Goal: Task Accomplishment & Management: Complete application form

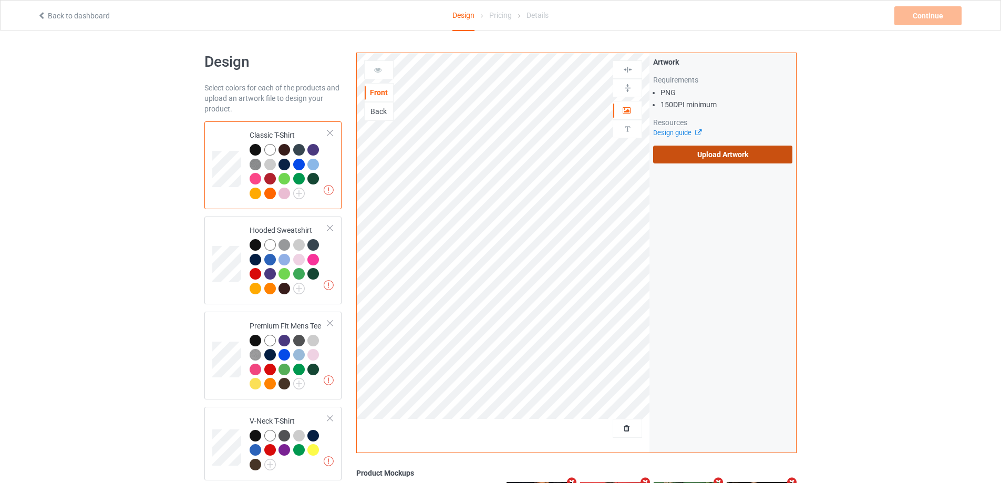
click at [690, 157] on label "Upload Artwork" at bounding box center [722, 155] width 139 height 18
click at [0, 0] on input "Upload Artwork" at bounding box center [0, 0] width 0 height 0
click at [706, 150] on label "Upload Artwork" at bounding box center [722, 155] width 139 height 18
click at [0, 0] on input "Upload Artwork" at bounding box center [0, 0] width 0 height 0
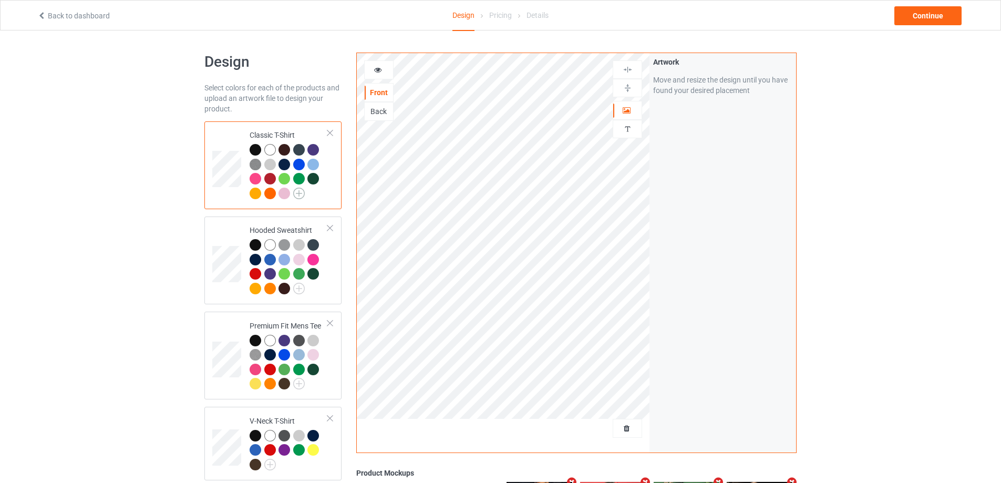
click at [302, 193] on img at bounding box center [299, 194] width 12 height 12
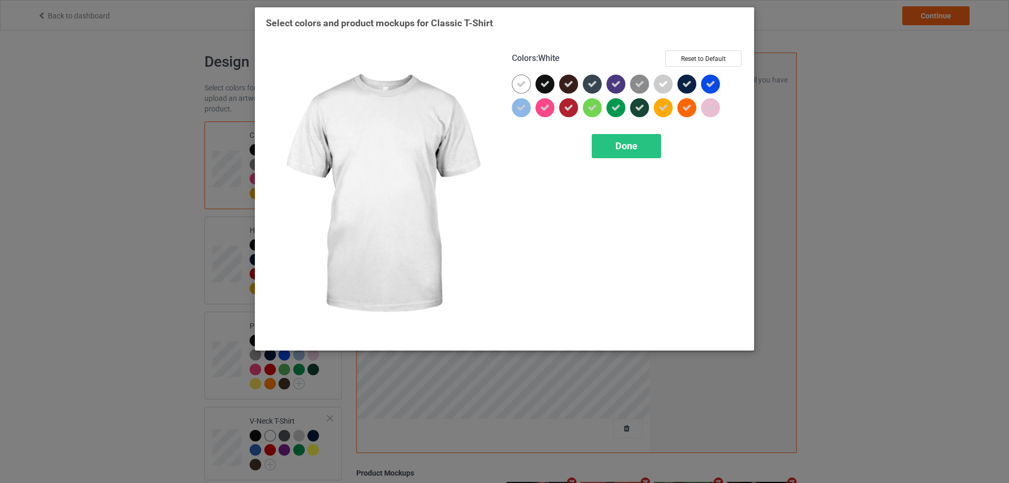
click at [523, 85] on icon at bounding box center [521, 83] width 9 height 9
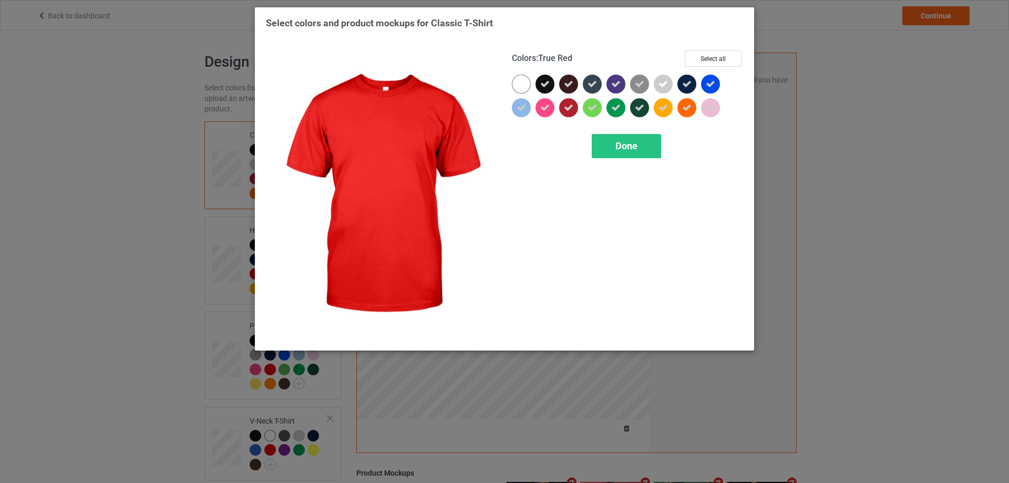
click at [561, 109] on div at bounding box center [568, 107] width 19 height 19
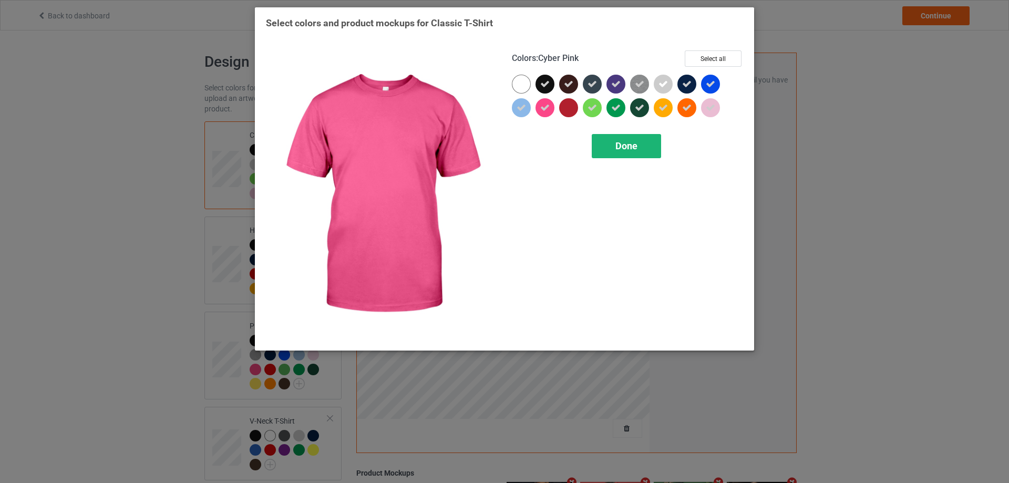
click at [625, 144] on span "Done" at bounding box center [626, 145] width 22 height 11
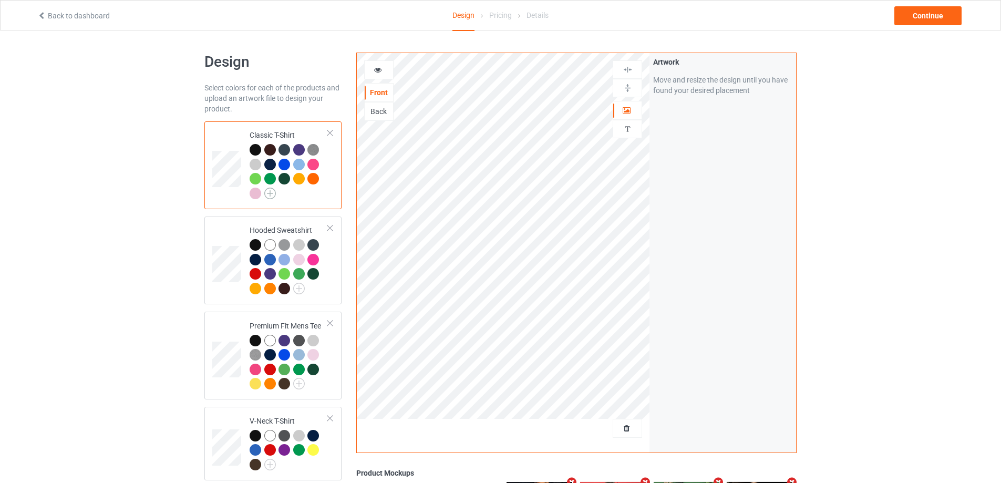
click at [273, 195] on img at bounding box center [270, 194] width 12 height 12
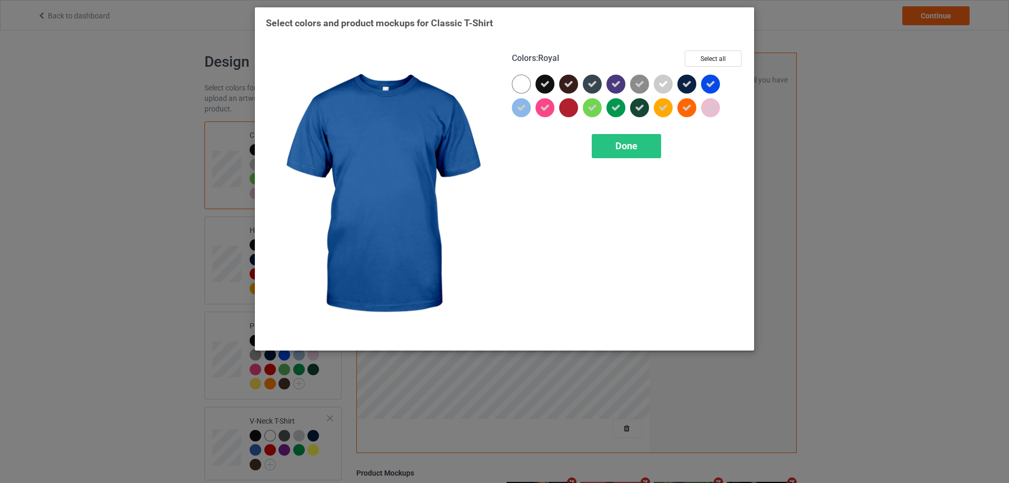
click at [704, 85] on div at bounding box center [710, 84] width 19 height 19
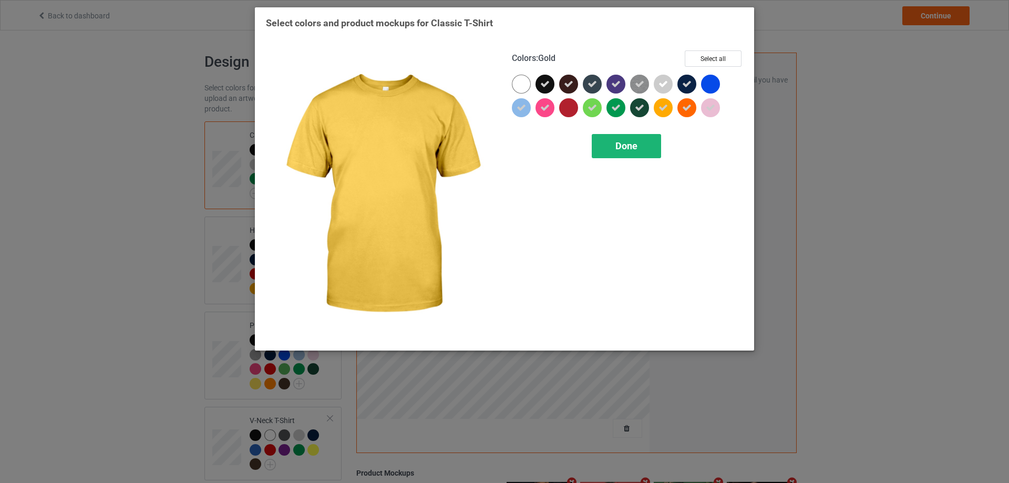
click at [635, 145] on span "Done" at bounding box center [626, 145] width 22 height 11
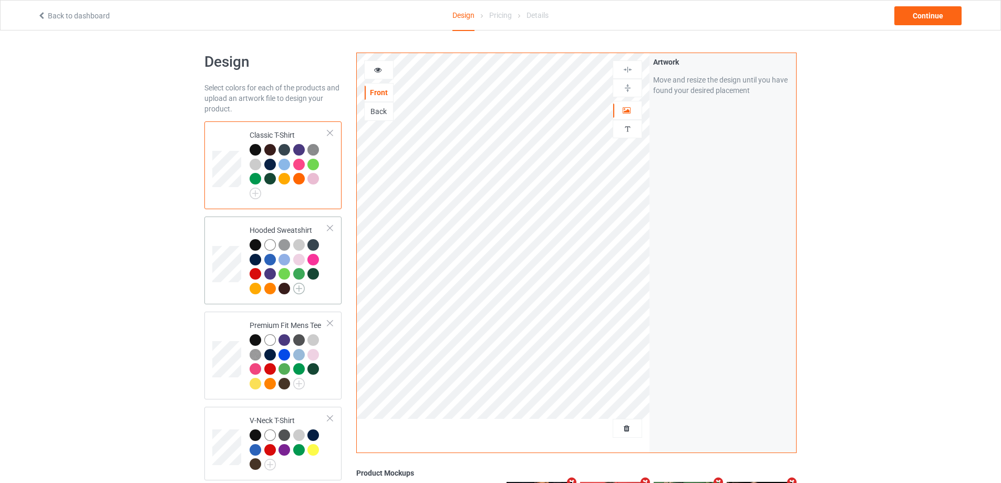
click at [300, 289] on img at bounding box center [299, 289] width 12 height 12
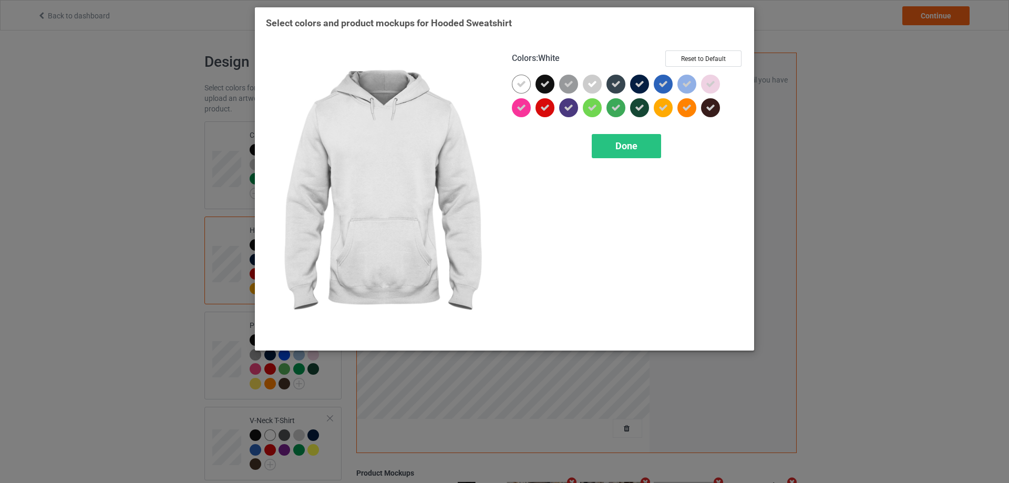
click at [520, 87] on icon at bounding box center [521, 83] width 9 height 9
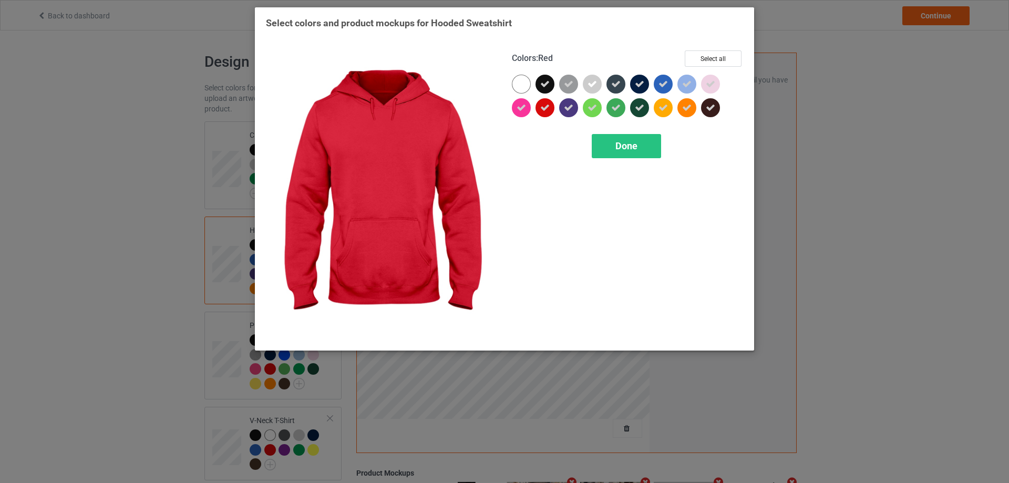
click at [538, 104] on div at bounding box center [544, 107] width 19 height 19
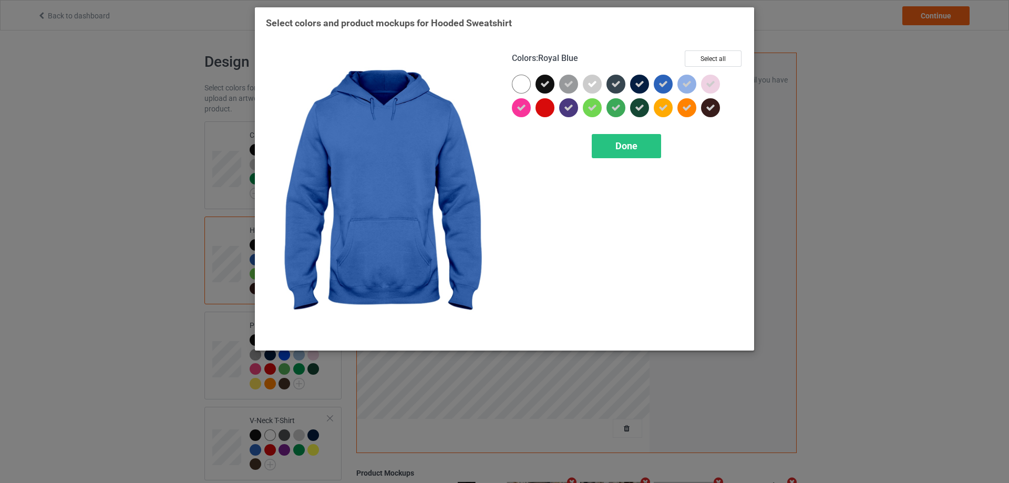
click at [663, 81] on icon at bounding box center [662, 83] width 9 height 9
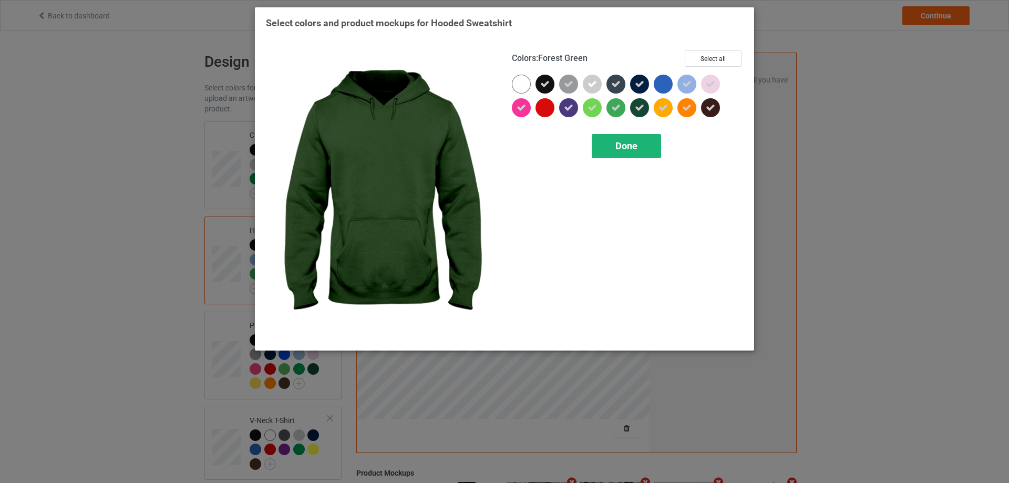
click at [637, 147] on div "Done" at bounding box center [626, 146] width 69 height 24
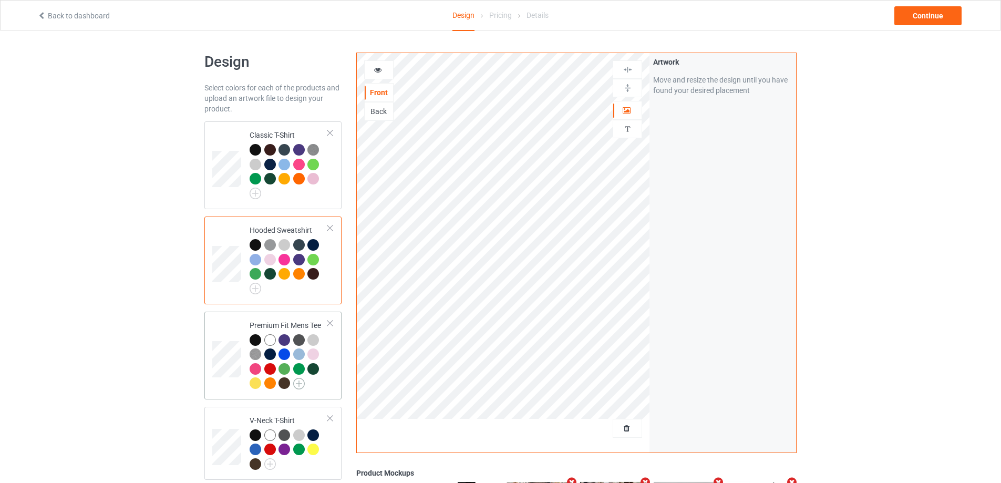
click at [301, 381] on img at bounding box center [299, 384] width 12 height 12
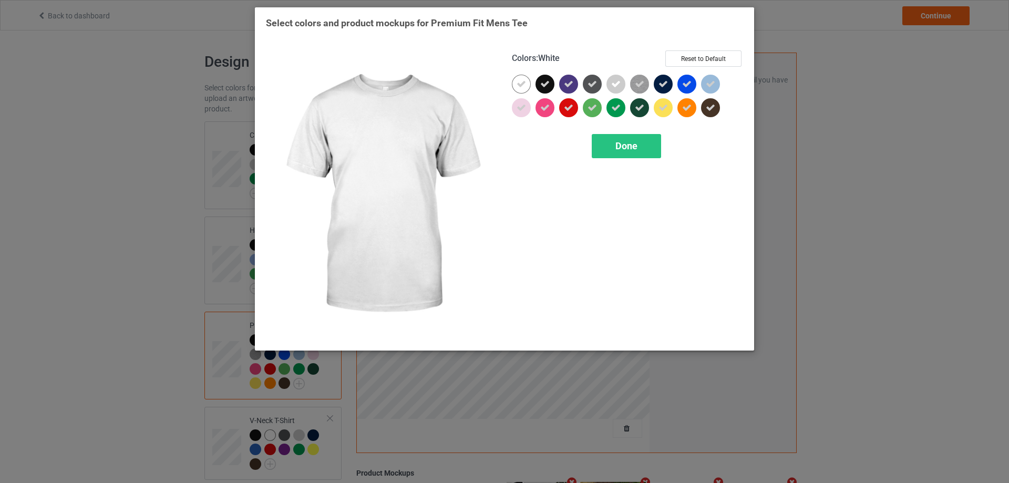
click at [523, 81] on icon at bounding box center [521, 83] width 9 height 9
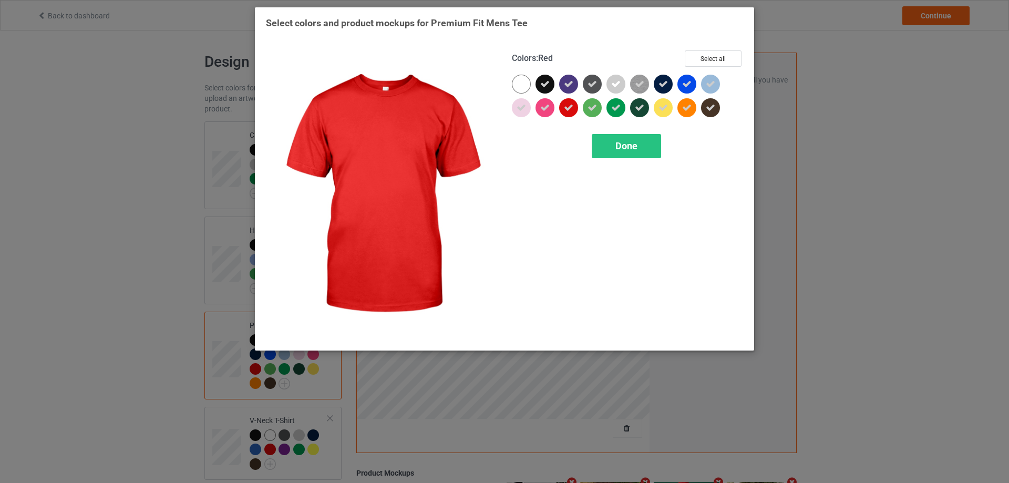
click at [570, 108] on icon at bounding box center [568, 107] width 9 height 9
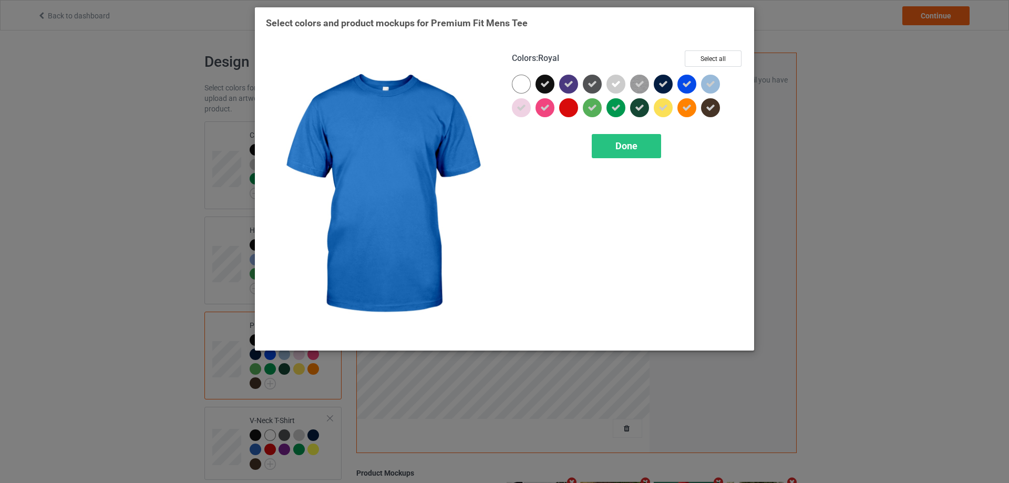
click at [688, 84] on icon at bounding box center [686, 83] width 9 height 9
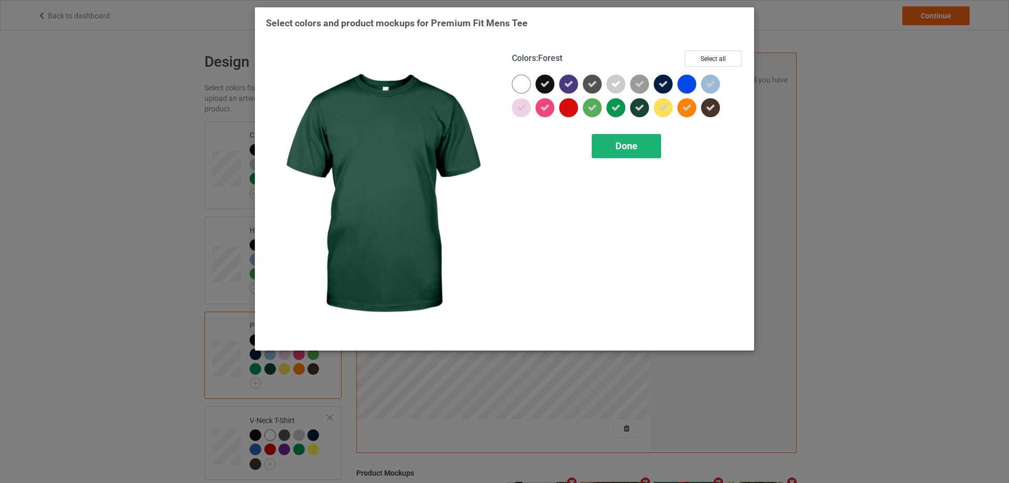
click at [615, 148] on div "Done" at bounding box center [626, 146] width 69 height 24
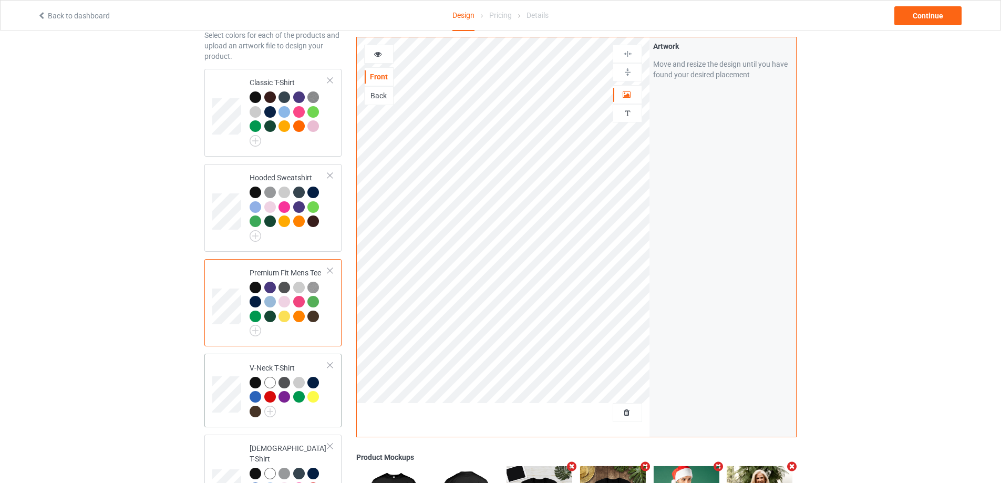
scroll to position [105, 0]
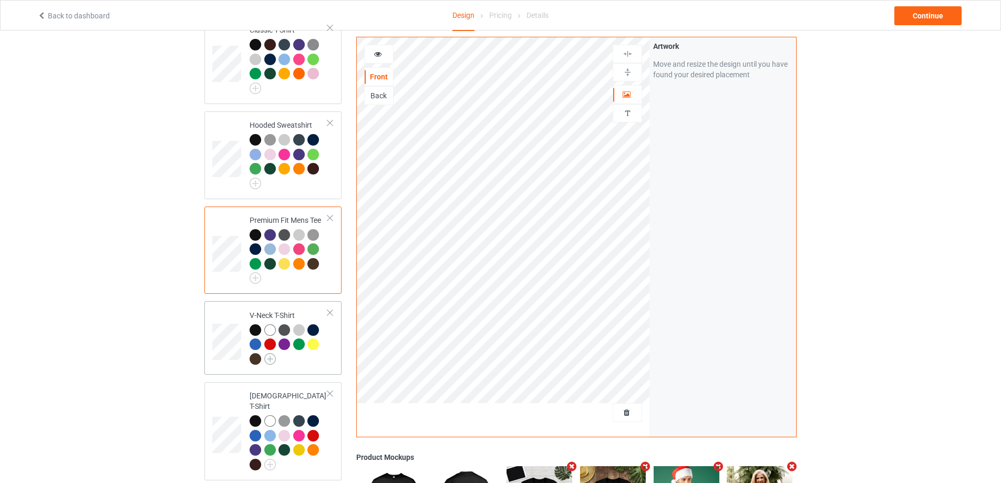
click at [269, 363] on img at bounding box center [270, 359] width 12 height 12
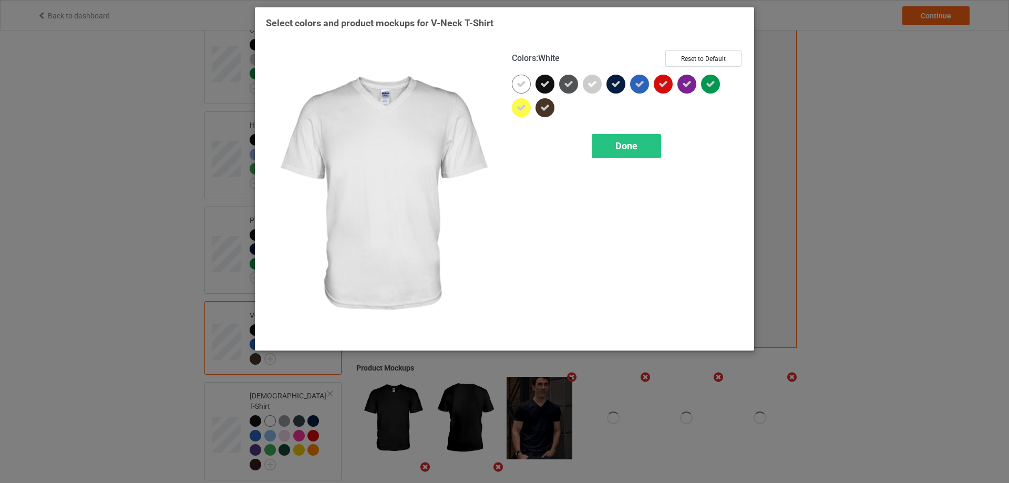
click at [519, 85] on icon at bounding box center [521, 83] width 9 height 9
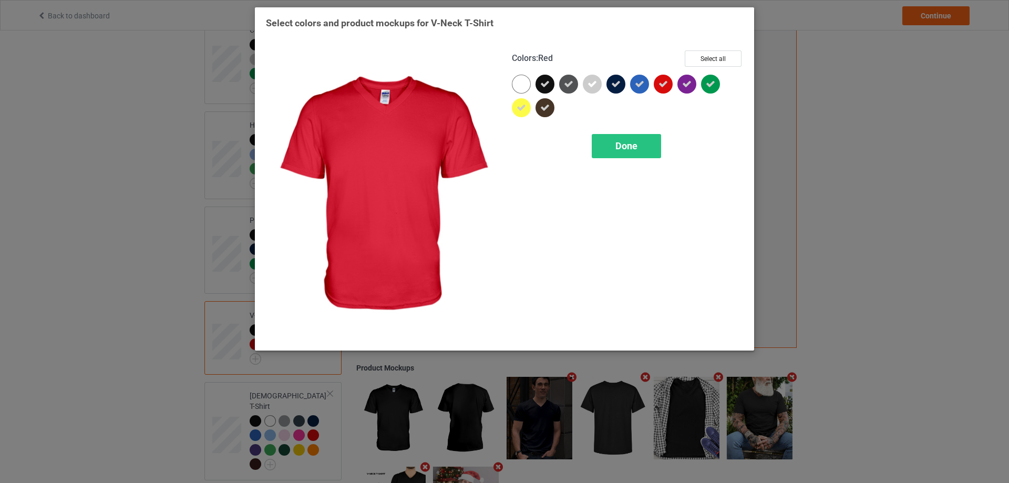
click at [659, 85] on icon at bounding box center [662, 83] width 9 height 9
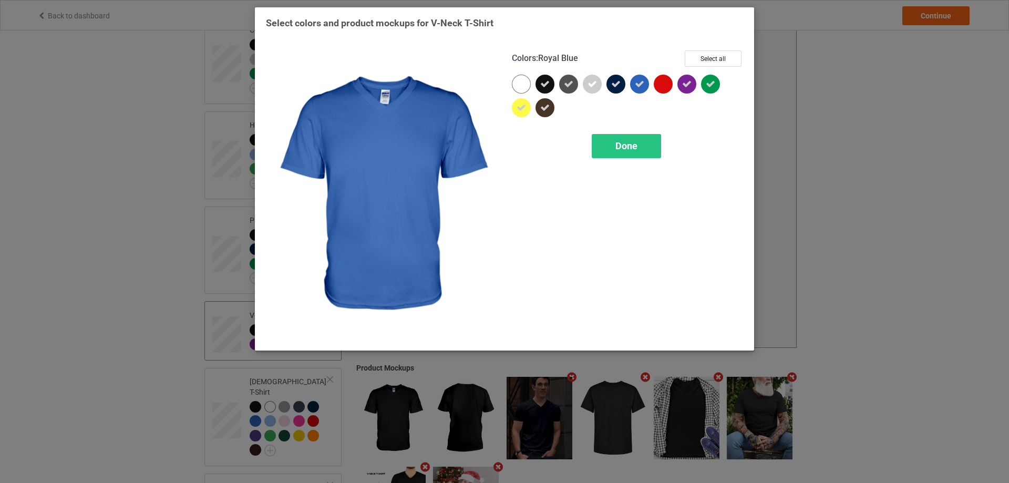
click at [640, 85] on icon at bounding box center [639, 83] width 9 height 9
click at [629, 143] on span "Done" at bounding box center [626, 145] width 22 height 11
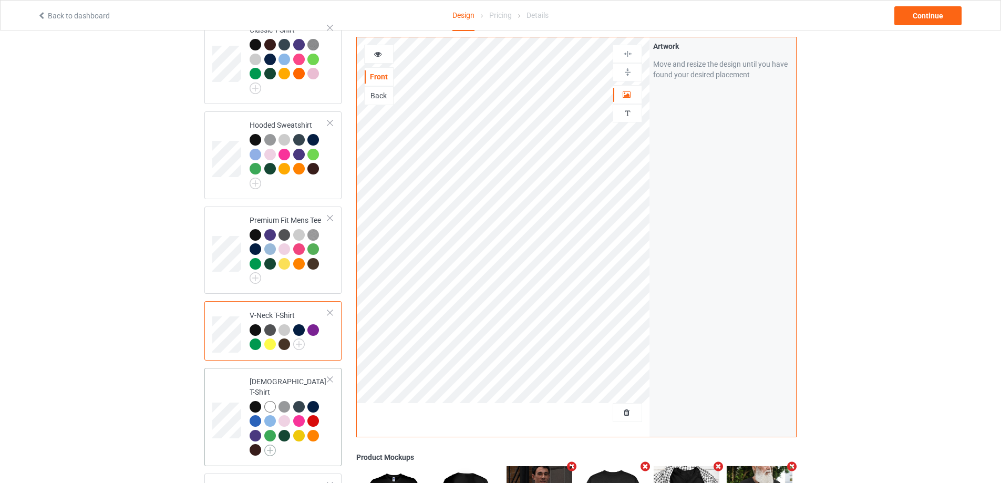
click at [274, 445] on img at bounding box center [270, 451] width 12 height 12
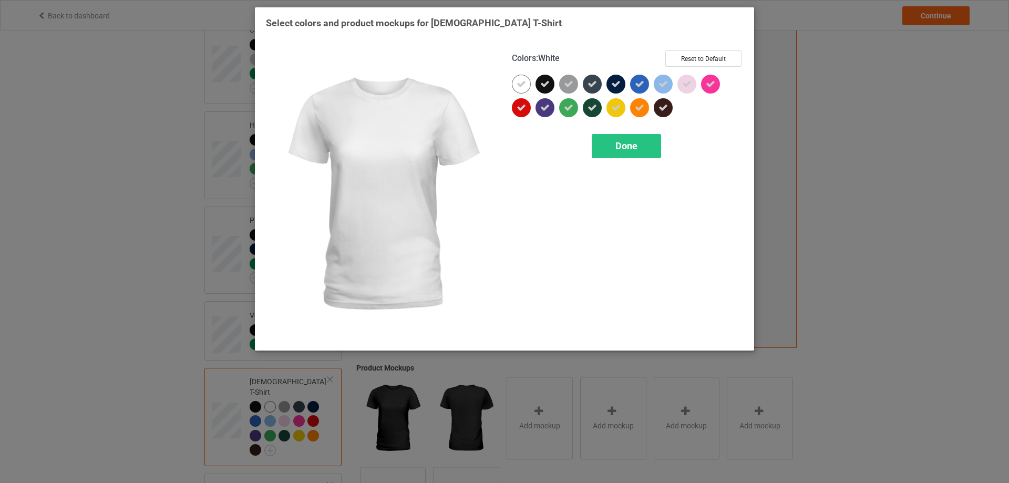
click at [521, 88] on icon at bounding box center [521, 83] width 9 height 9
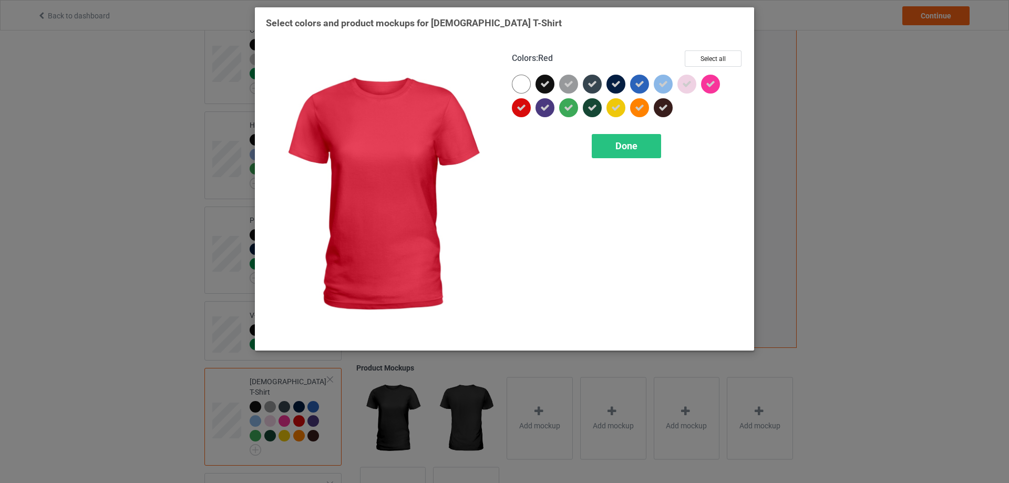
click at [519, 103] on icon at bounding box center [521, 107] width 9 height 9
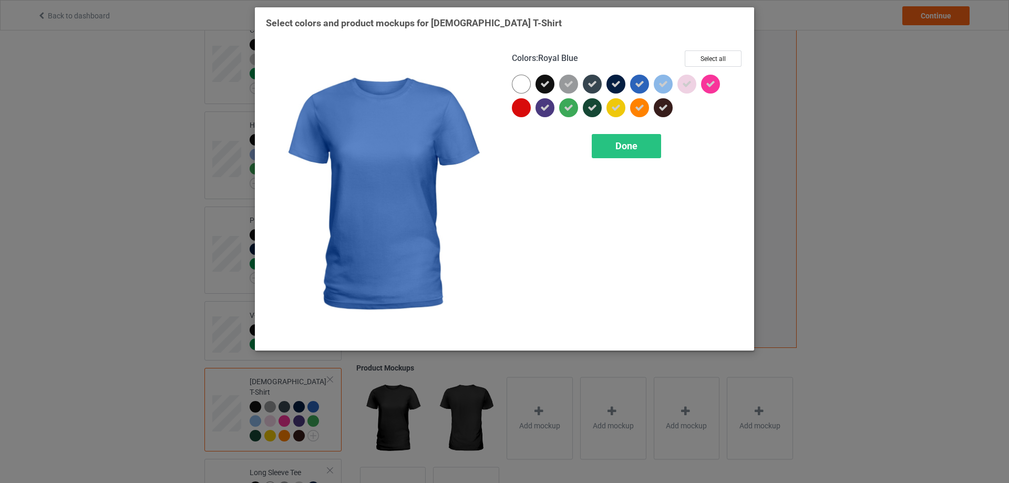
click at [638, 84] on icon at bounding box center [639, 83] width 9 height 9
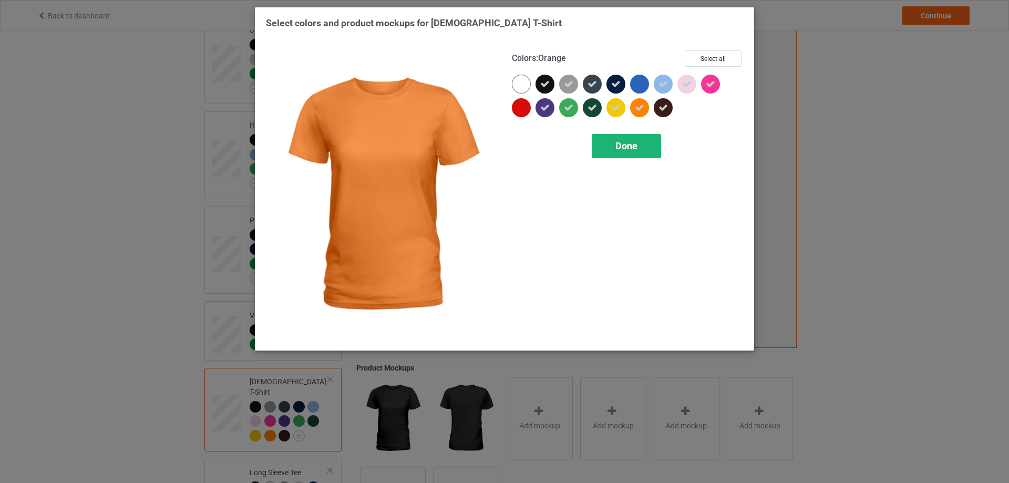
click at [627, 145] on span "Done" at bounding box center [626, 145] width 22 height 11
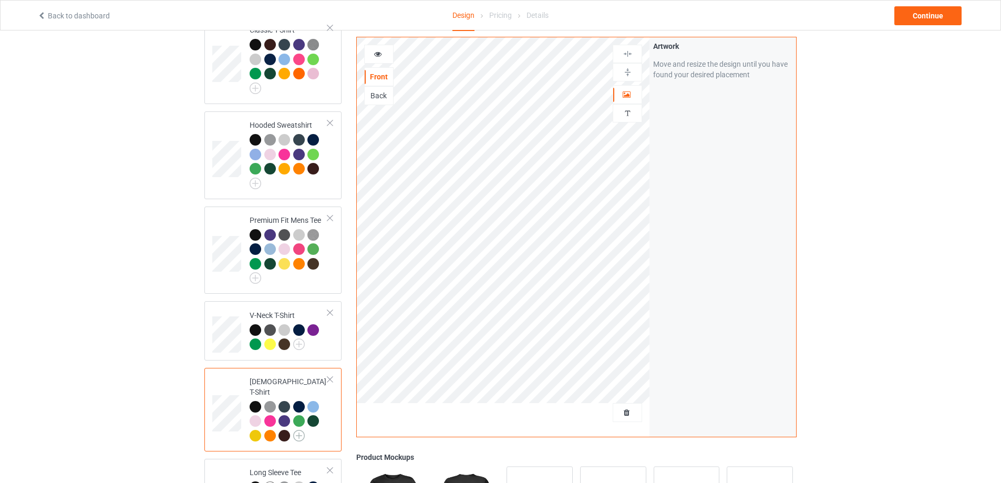
click at [298, 430] on img at bounding box center [299, 436] width 12 height 12
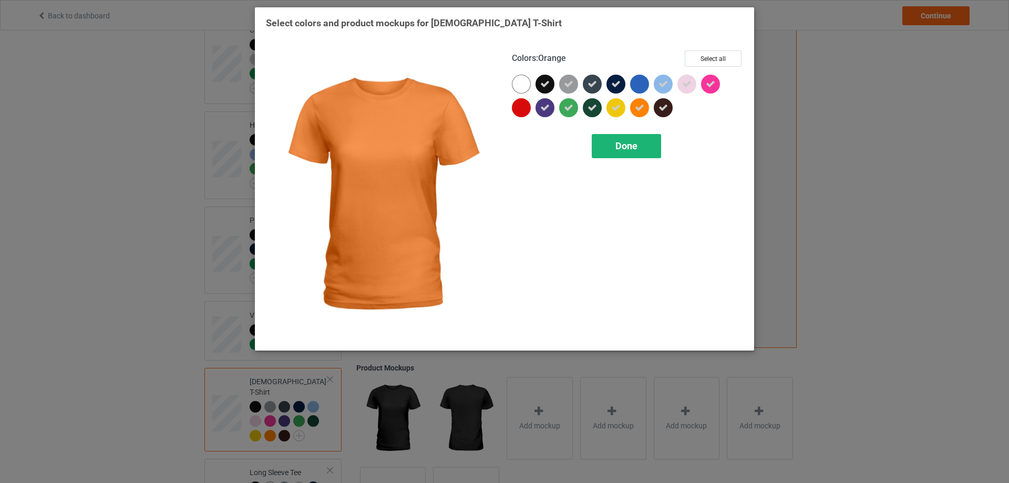
click at [638, 145] on div "Done" at bounding box center [626, 146] width 69 height 24
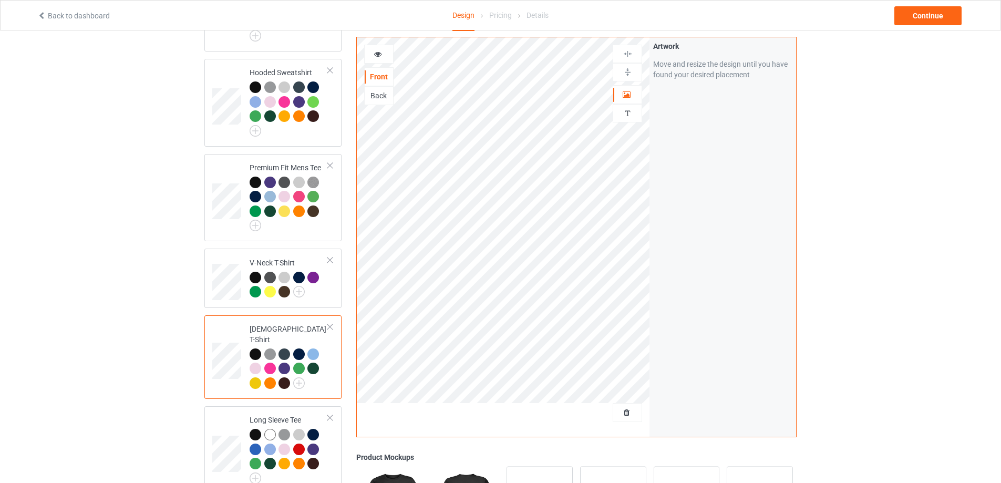
scroll to position [263, 0]
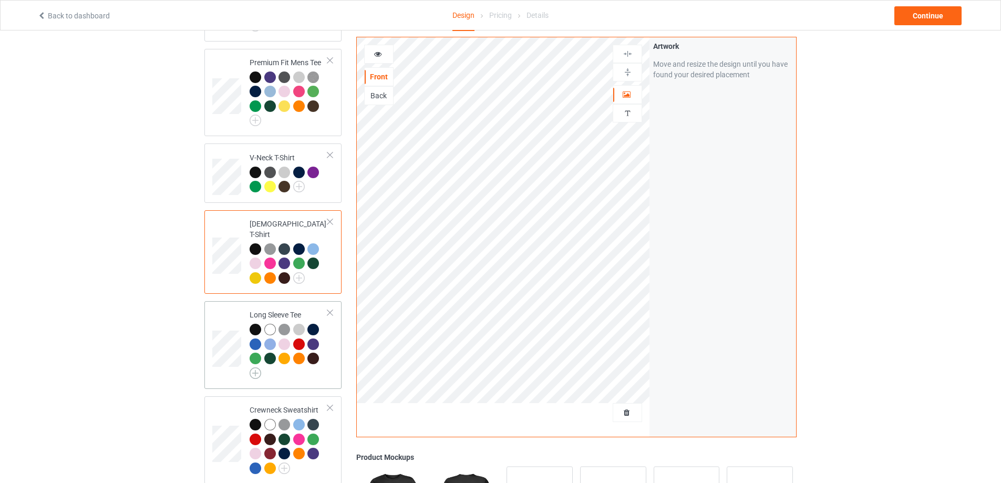
click at [253, 367] on img at bounding box center [256, 373] width 12 height 12
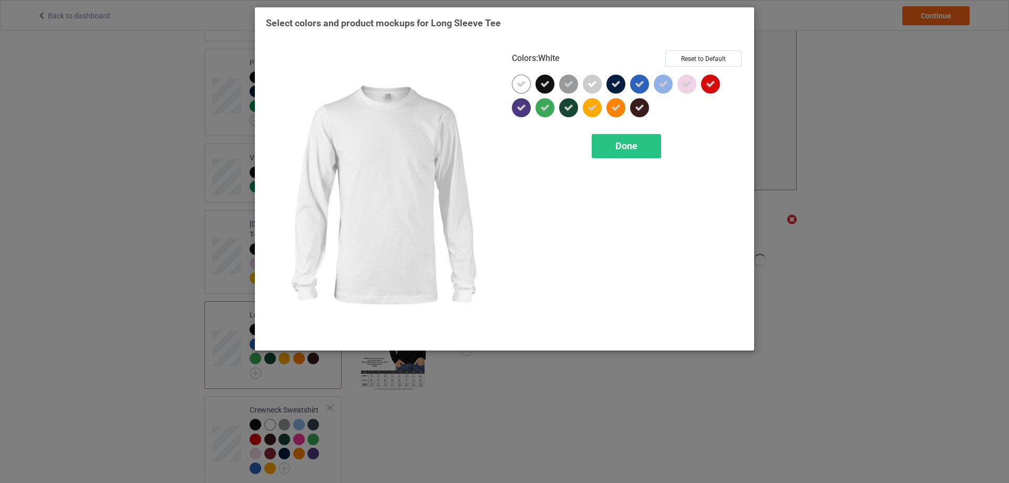
drag, startPoint x: 519, startPoint y: 83, endPoint x: 583, endPoint y: 104, distance: 67.5
click at [520, 83] on icon at bounding box center [521, 83] width 9 height 9
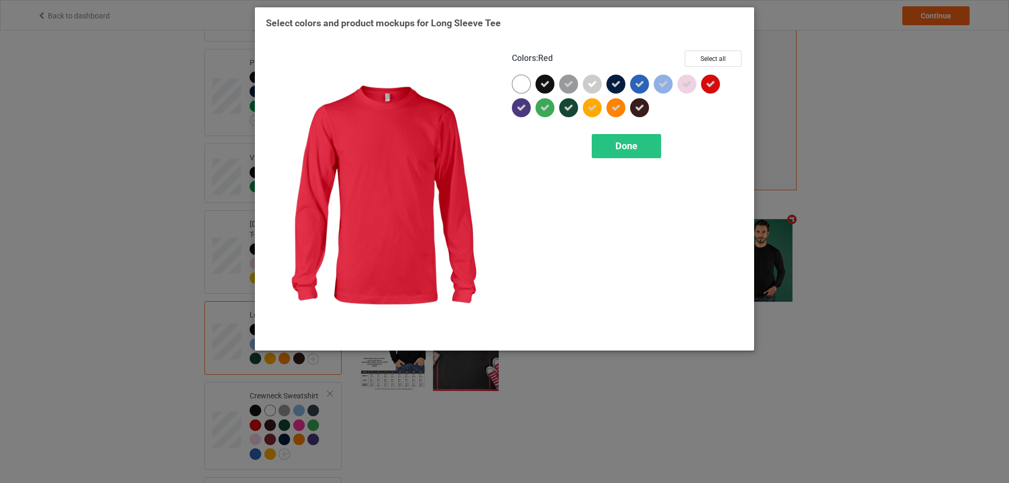
click at [711, 76] on div at bounding box center [710, 84] width 19 height 19
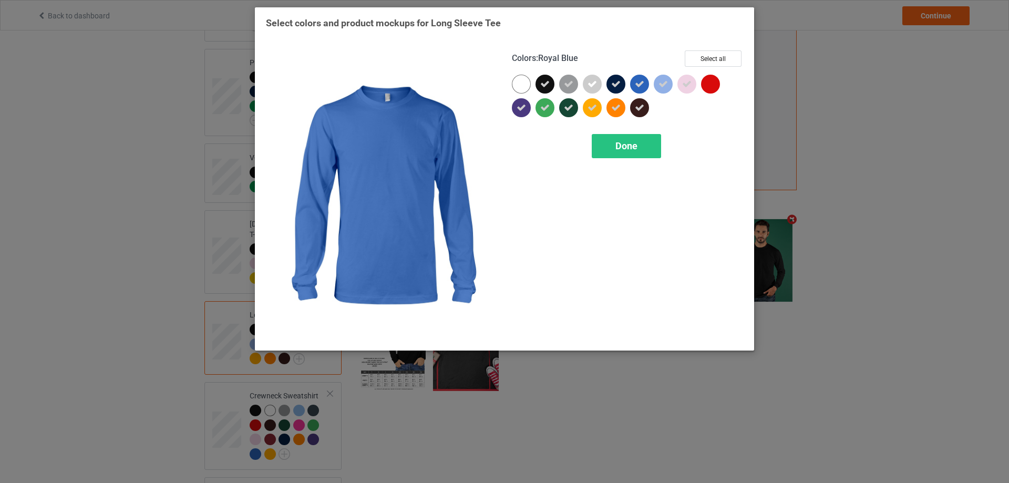
click at [637, 85] on icon at bounding box center [639, 83] width 9 height 9
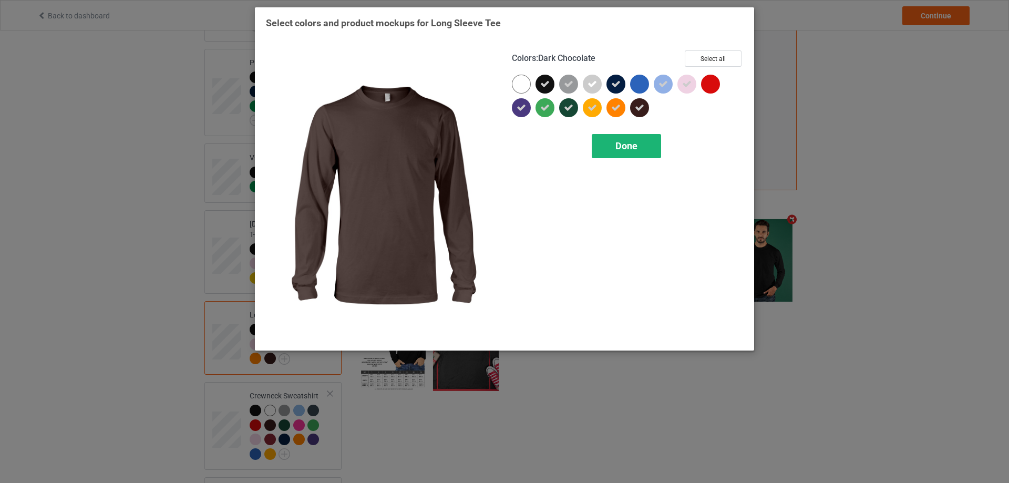
click at [627, 144] on span "Done" at bounding box center [626, 145] width 22 height 11
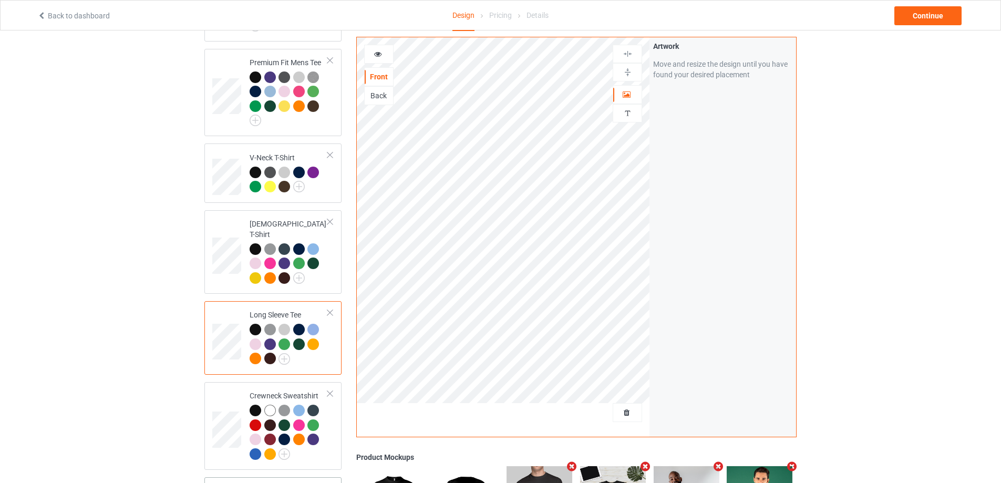
scroll to position [420, 0]
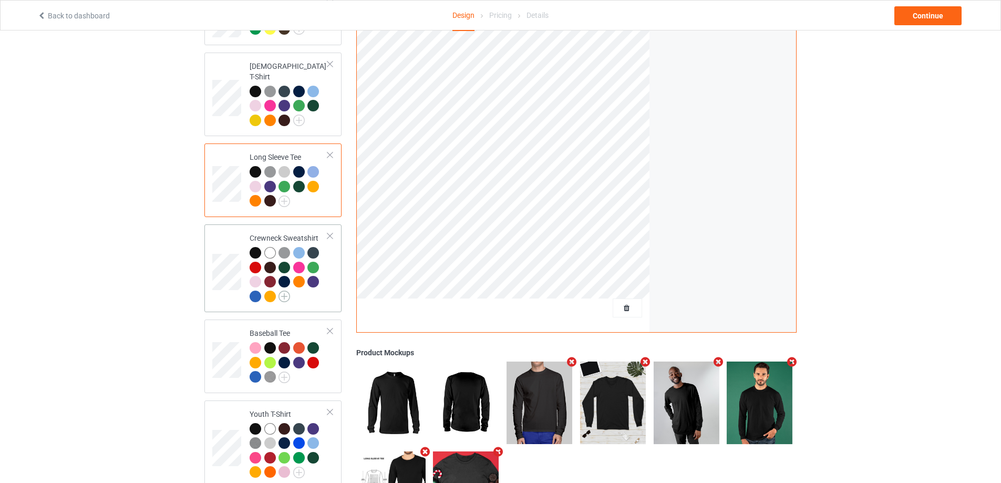
click at [283, 291] on img at bounding box center [285, 297] width 12 height 12
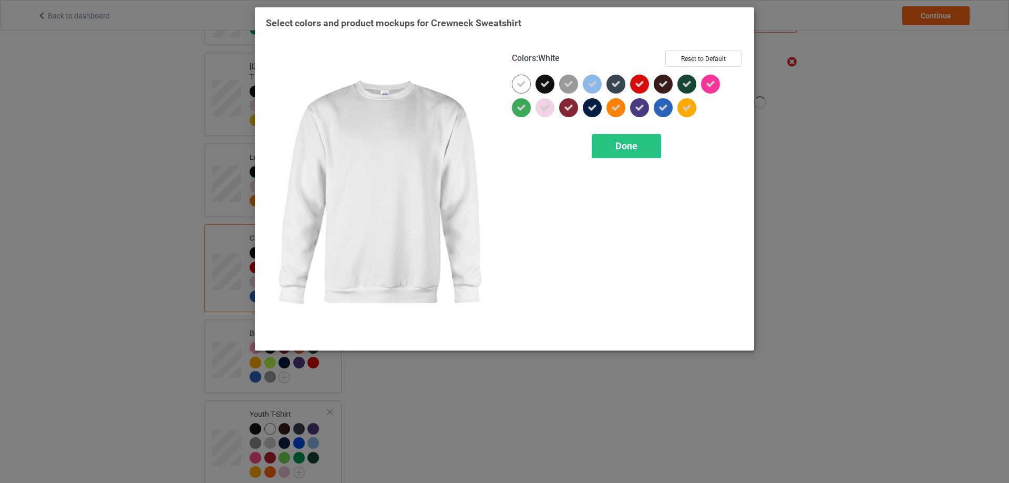
drag, startPoint x: 522, startPoint y: 84, endPoint x: 596, endPoint y: 82, distance: 74.6
click at [522, 84] on icon at bounding box center [521, 83] width 9 height 9
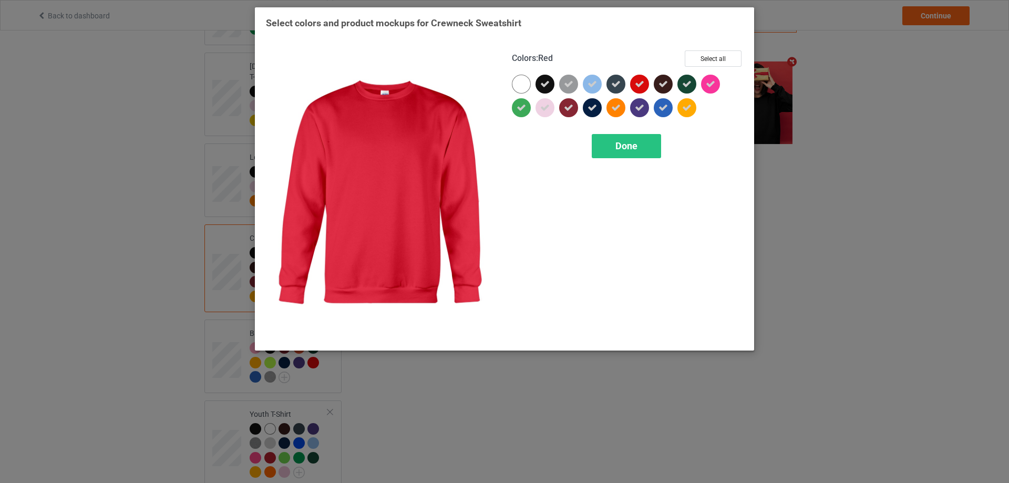
click at [637, 79] on div at bounding box center [639, 84] width 19 height 19
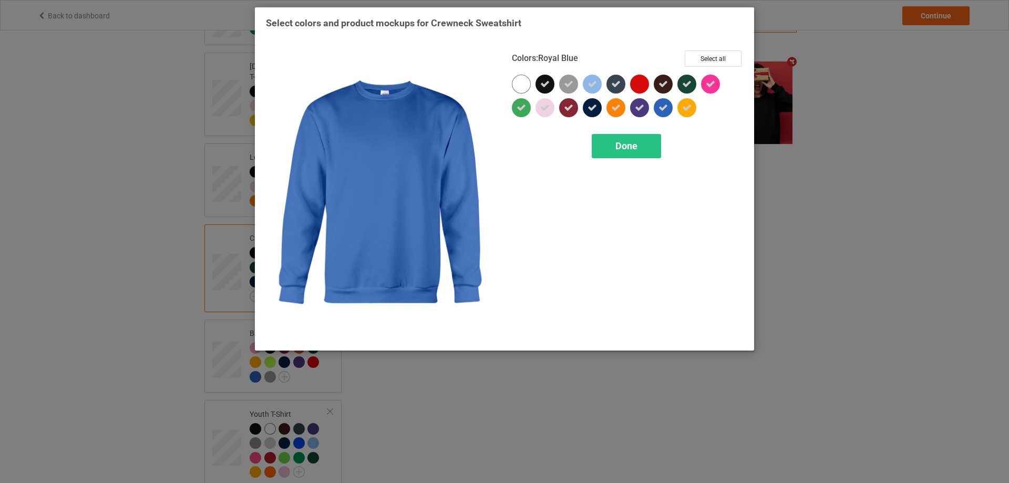
click at [664, 108] on icon at bounding box center [662, 107] width 9 height 9
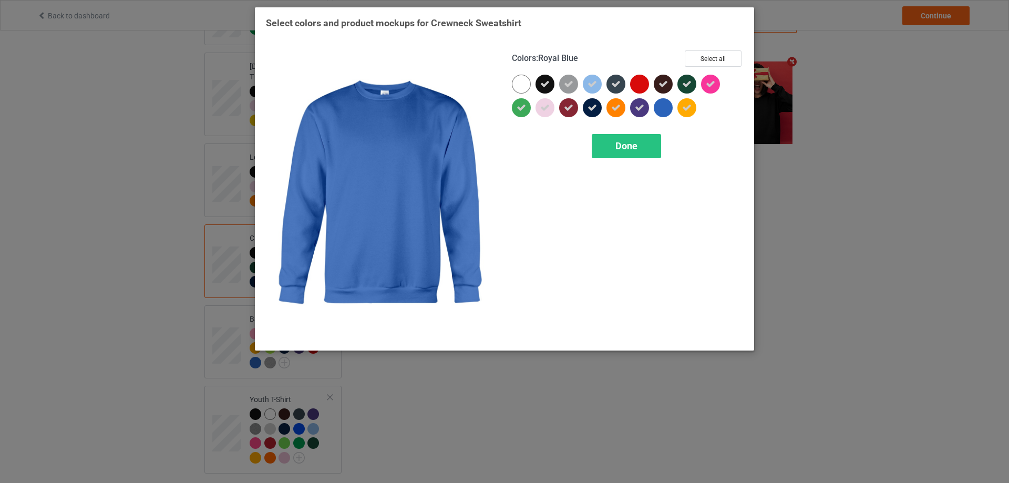
click at [661, 111] on div at bounding box center [663, 107] width 19 height 19
click at [631, 138] on div "Done" at bounding box center [626, 146] width 69 height 24
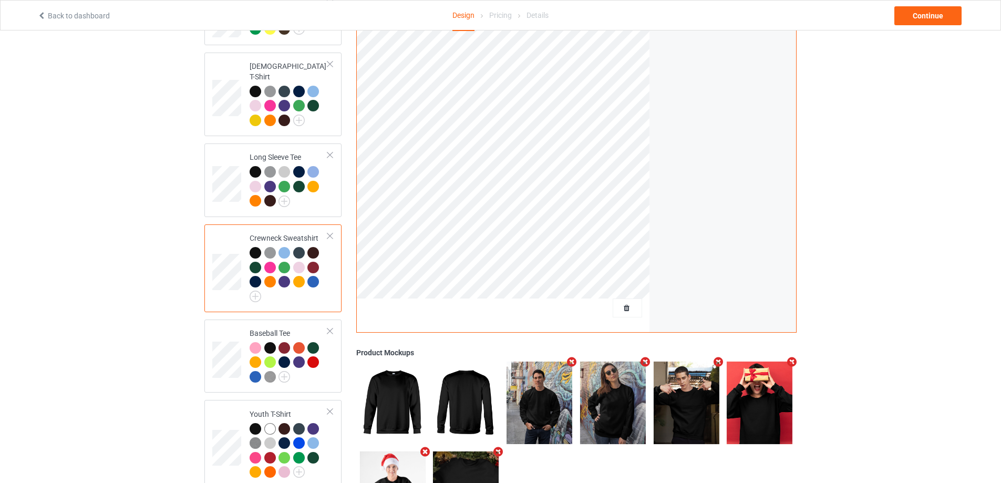
scroll to position [491, 0]
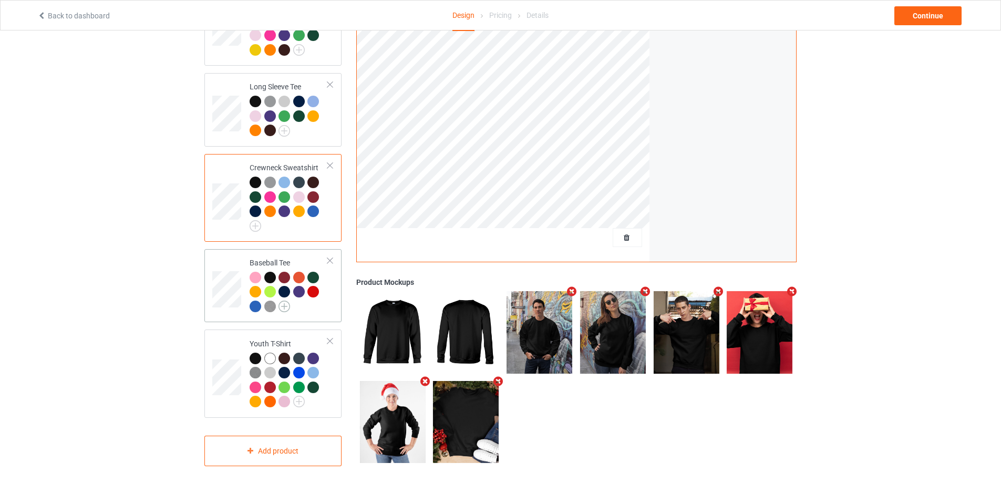
click at [286, 301] on img at bounding box center [285, 307] width 12 height 12
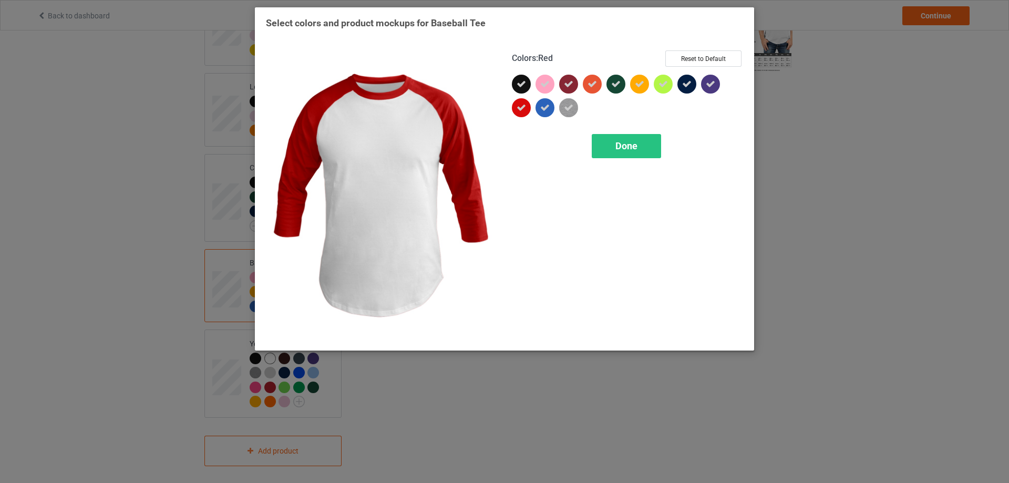
click at [517, 108] on icon at bounding box center [521, 107] width 9 height 9
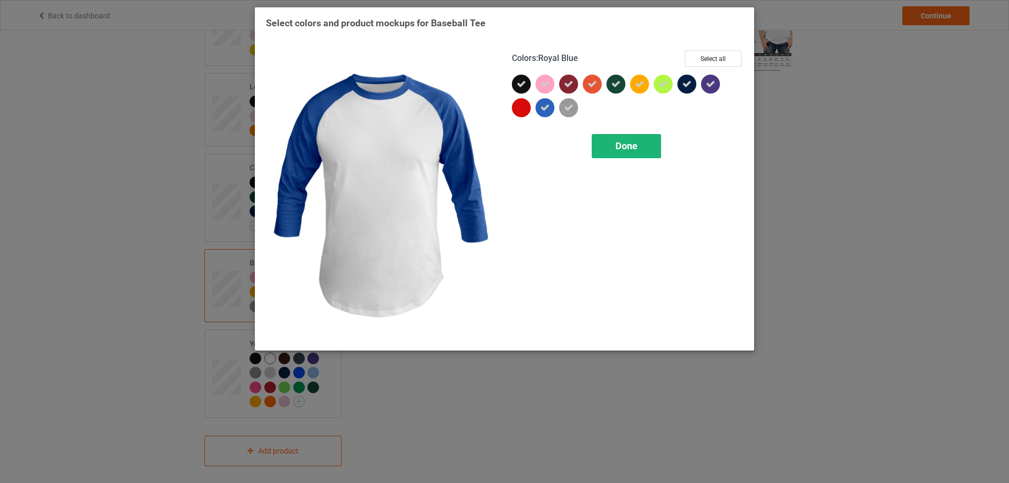
click at [623, 145] on span "Done" at bounding box center [626, 145] width 22 height 11
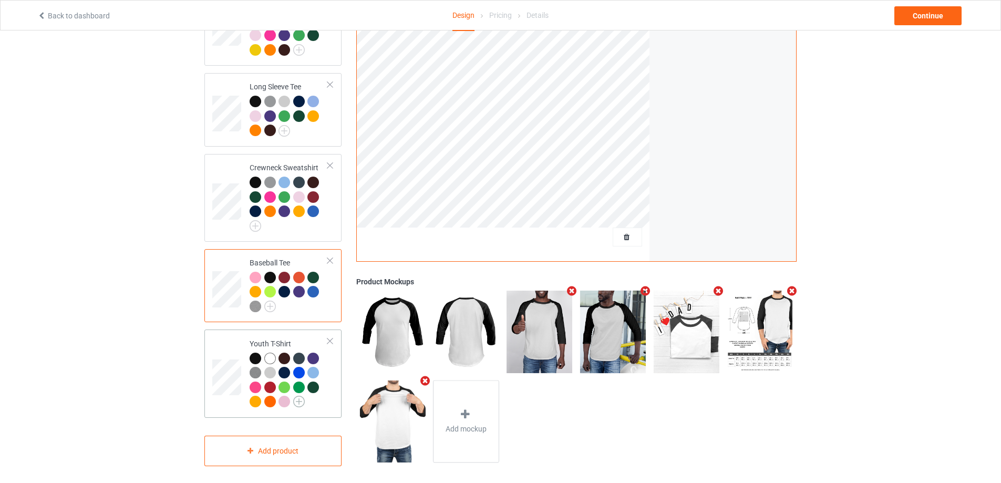
click at [296, 396] on img at bounding box center [299, 402] width 12 height 12
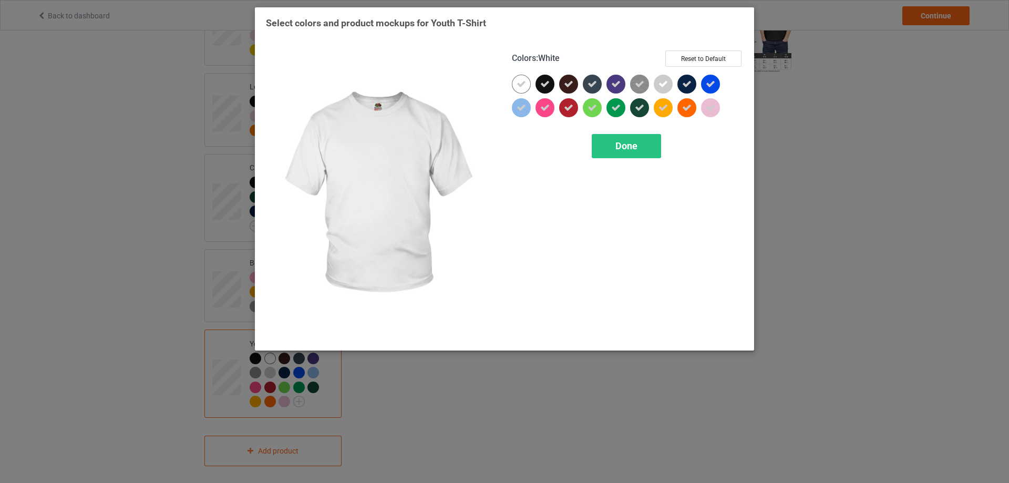
click at [516, 77] on div at bounding box center [521, 84] width 19 height 19
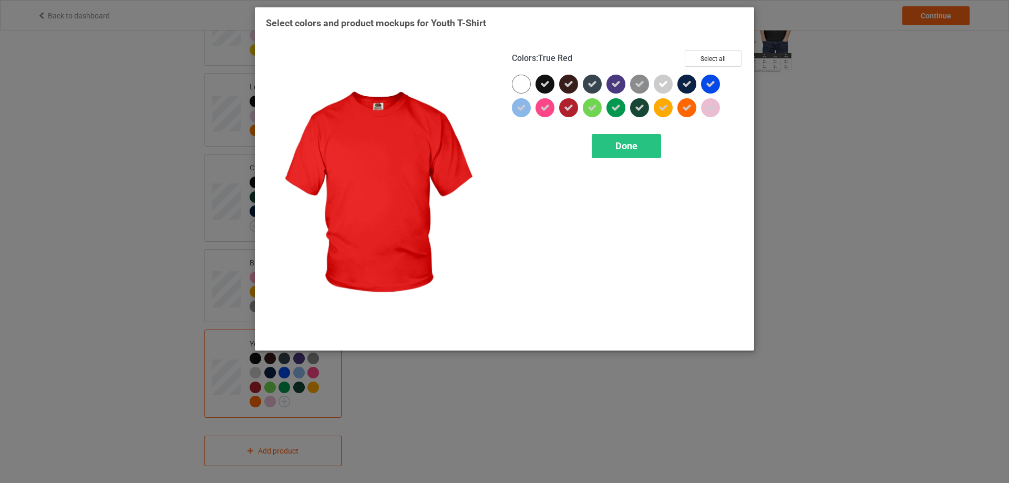
click at [570, 105] on icon at bounding box center [568, 107] width 9 height 9
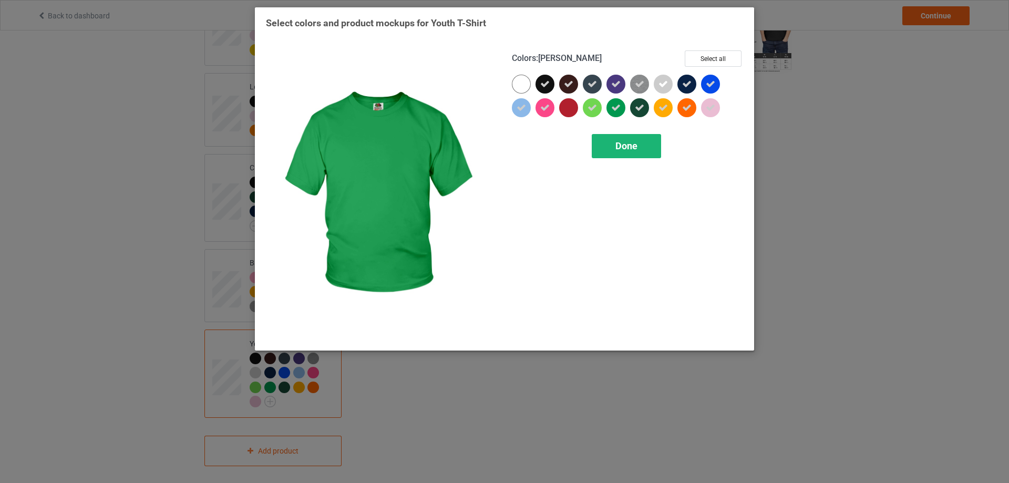
click at [626, 148] on span "Done" at bounding box center [626, 145] width 22 height 11
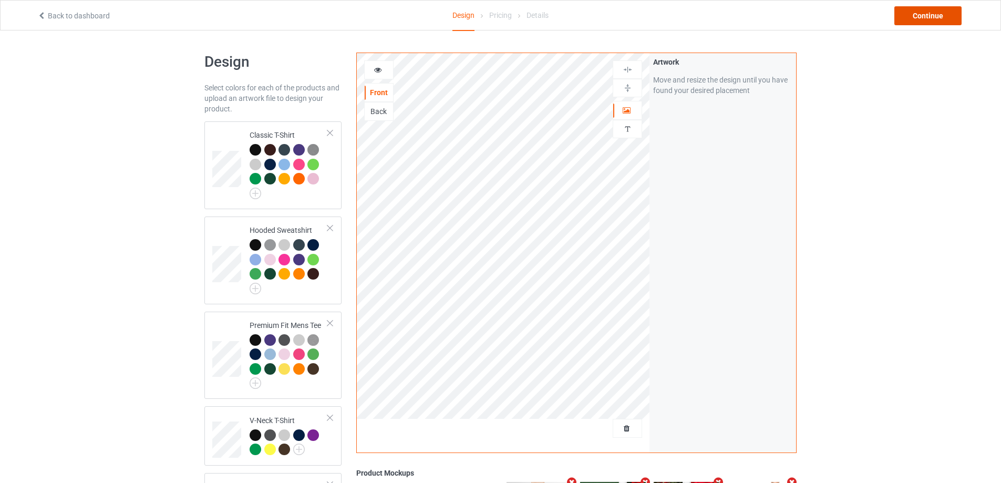
click at [946, 13] on div "Continue" at bounding box center [927, 15] width 67 height 19
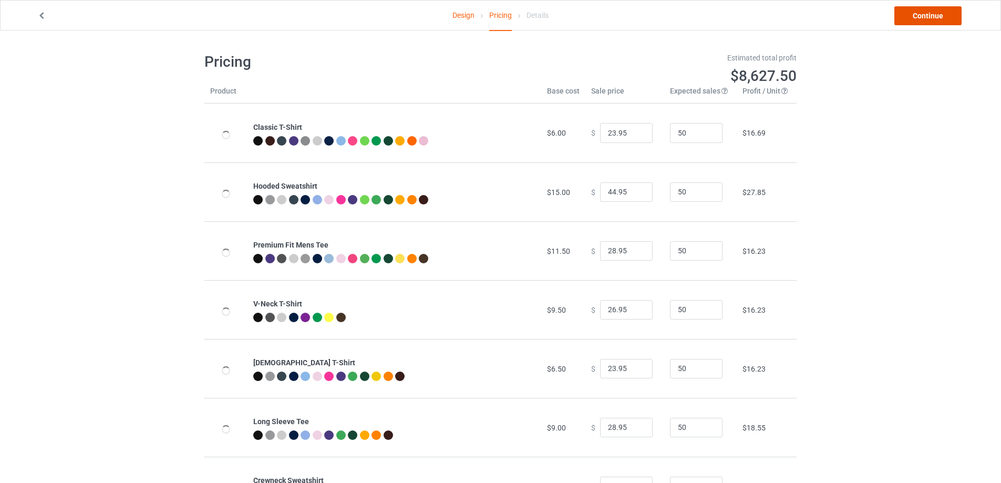
click at [913, 19] on link "Continue" at bounding box center [927, 15] width 67 height 19
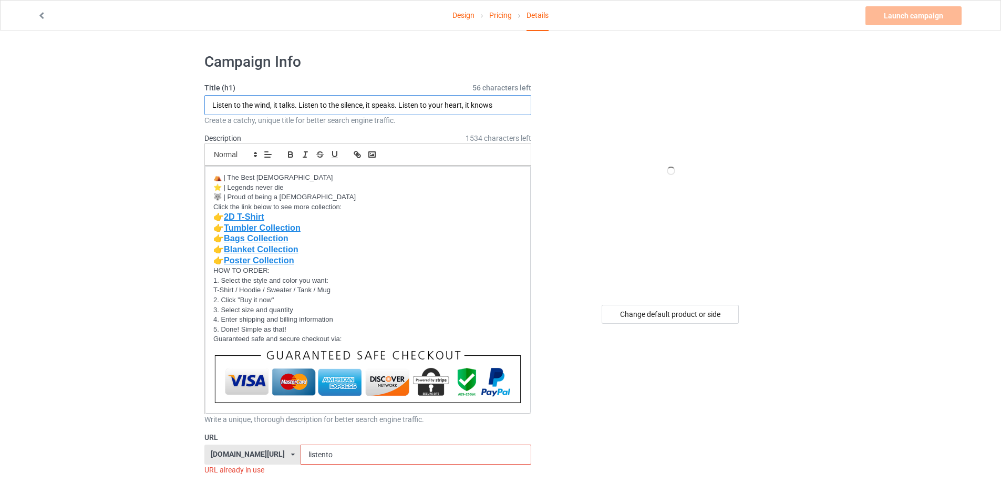
drag, startPoint x: 499, startPoint y: 108, endPoint x: 187, endPoint y: 129, distance: 312.3
click at [243, 104] on input "text" at bounding box center [367, 105] width 327 height 20
paste input "DEAR RACISTS IN [GEOGRAPHIC_DATA]"
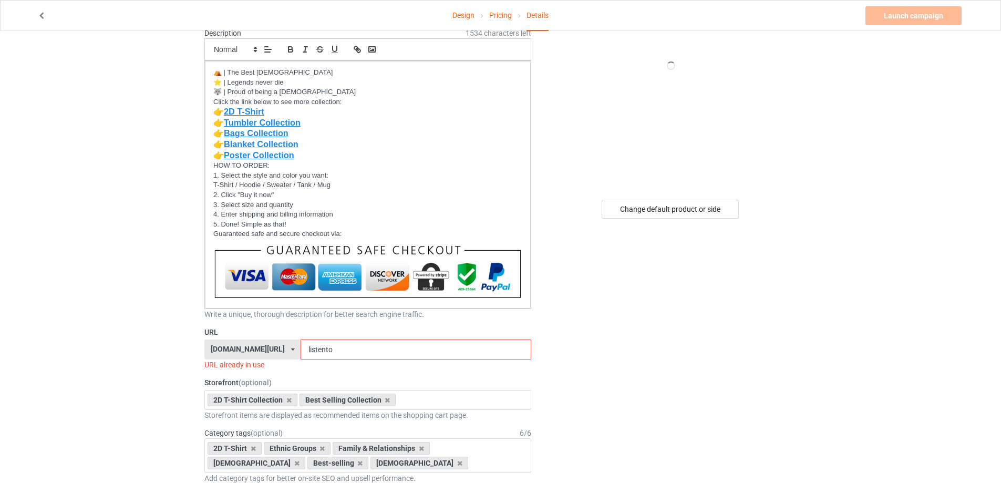
type input "DEAR RACISTS IN [GEOGRAPHIC_DATA]"
drag, startPoint x: 319, startPoint y: 354, endPoint x: 290, endPoint y: 357, distance: 29.6
click at [301, 357] on input "listento" at bounding box center [416, 349] width 230 height 20
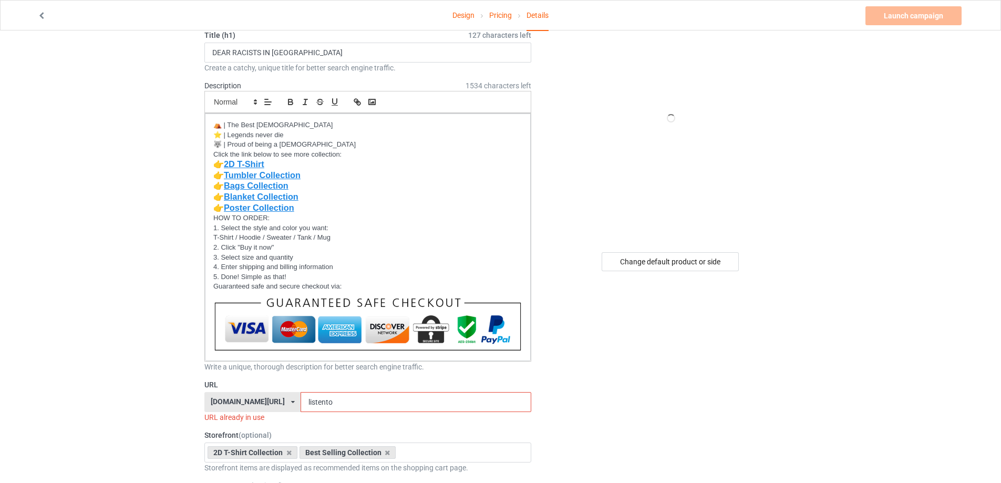
paste input "DEAR RACISTS IN [GEOGRAPHIC_DATA]"
click at [313, 402] on input "DEAR RACISTS IN [GEOGRAPHIC_DATA]" at bounding box center [416, 402] width 230 height 20
drag, startPoint x: 388, startPoint y: 399, endPoint x: 284, endPoint y: 405, distance: 104.2
click at [284, 405] on div "[DOMAIN_NAME][URL] [DOMAIN_NAME][URL] [DOMAIN_NAME][URL] [DOMAIN_NAME][URL] [DO…" at bounding box center [367, 402] width 327 height 20
click at [311, 404] on input "DEARRACISTS IN [GEOGRAPHIC_DATA]" at bounding box center [416, 402] width 230 height 20
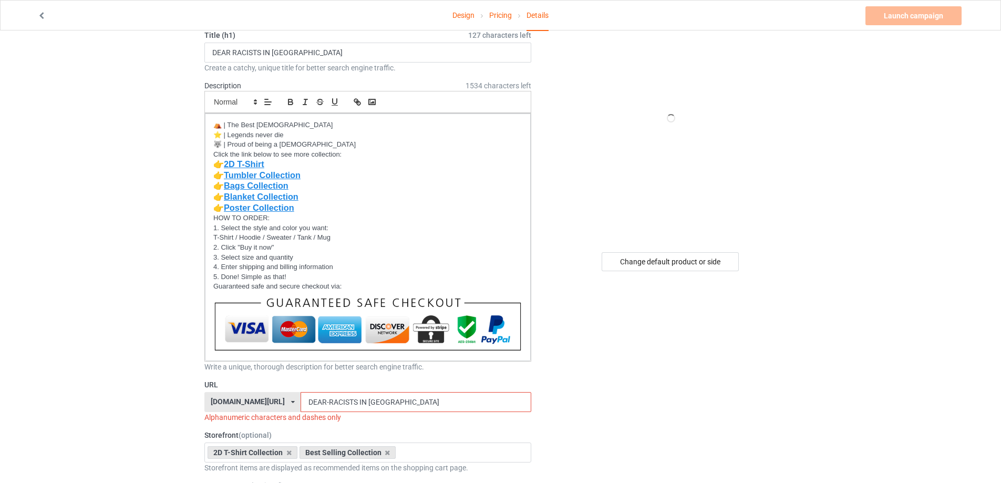
click at [342, 404] on input "DEAR-RACISTS IN [GEOGRAPHIC_DATA]" at bounding box center [416, 402] width 230 height 20
click at [355, 401] on input "DEAR-RACISTS- IN [GEOGRAPHIC_DATA]" at bounding box center [416, 402] width 230 height 20
click at [346, 404] on input "DEAR-RACISTS- IN -[GEOGRAPHIC_DATA]" at bounding box center [416, 402] width 230 height 20
click at [353, 399] on input "DEAR-RACISTS-IN -[GEOGRAPHIC_DATA]" at bounding box center [416, 402] width 230 height 20
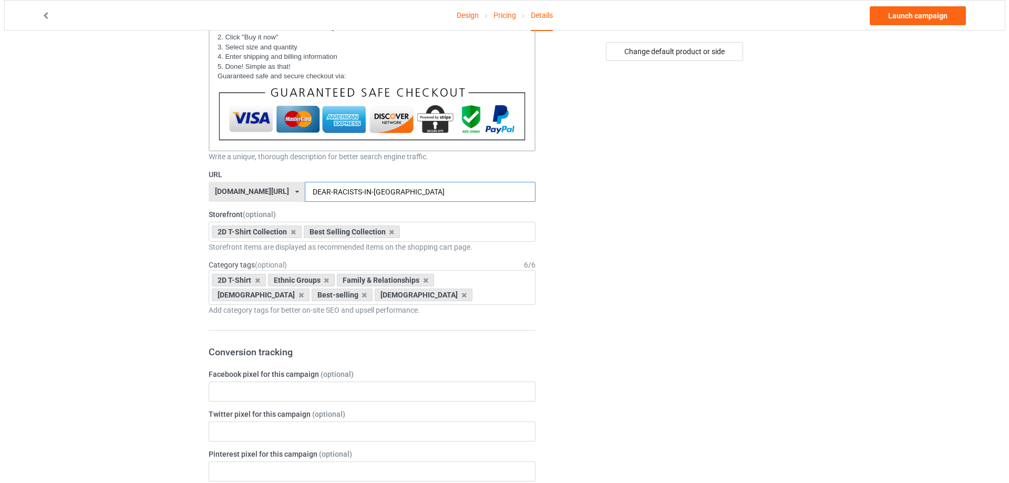
scroll to position [0, 0]
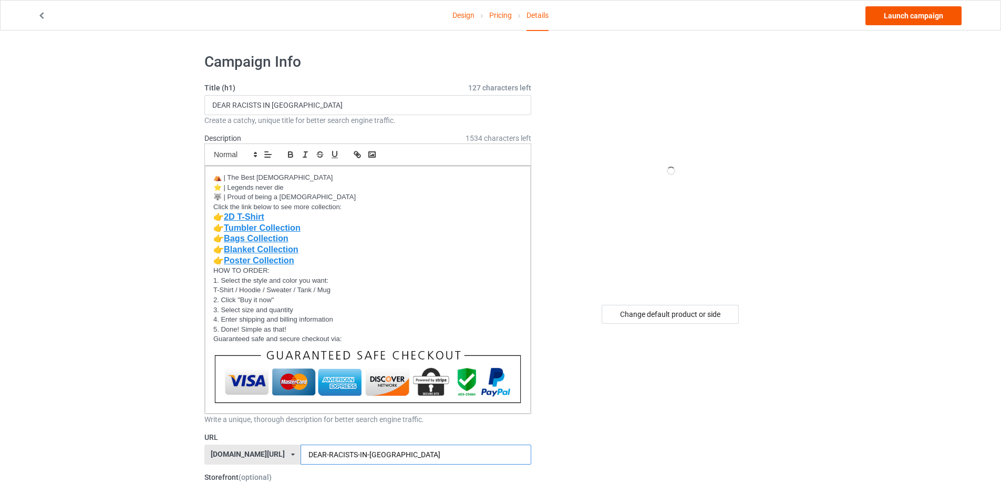
type input "DEAR-RACISTS-IN-[GEOGRAPHIC_DATA]"
click at [902, 20] on link "Launch campaign" at bounding box center [913, 15] width 96 height 19
